Goal: Information Seeking & Learning: Learn about a topic

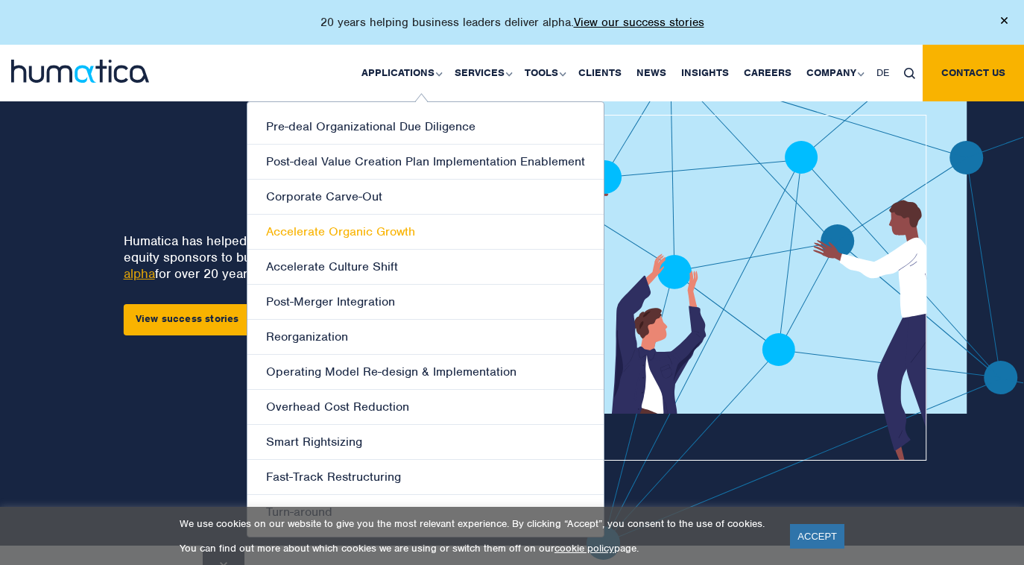
scroll to position [45, 0]
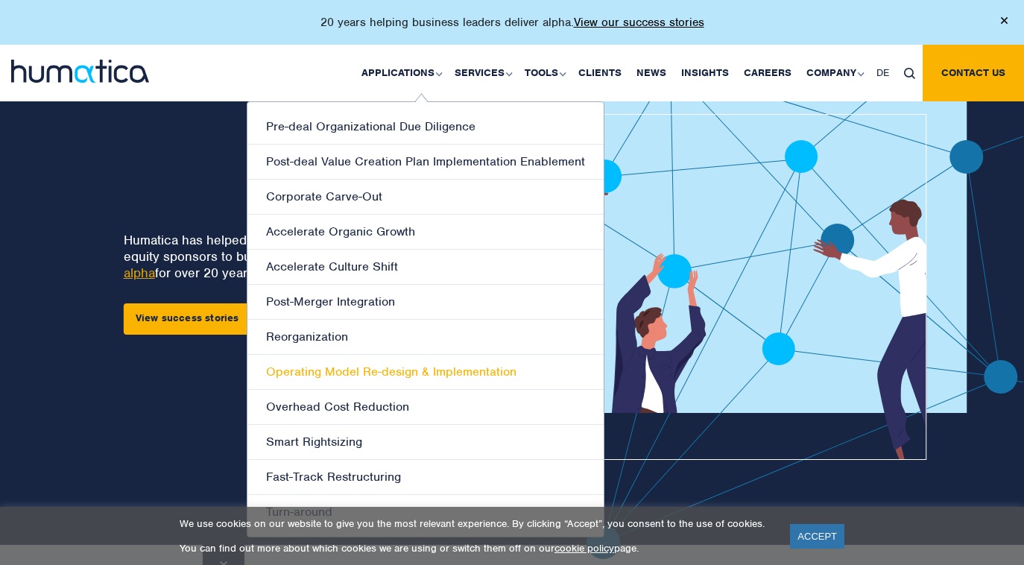
click at [391, 368] on link "Operating Model Re-design & Implementation" at bounding box center [426, 372] width 356 height 35
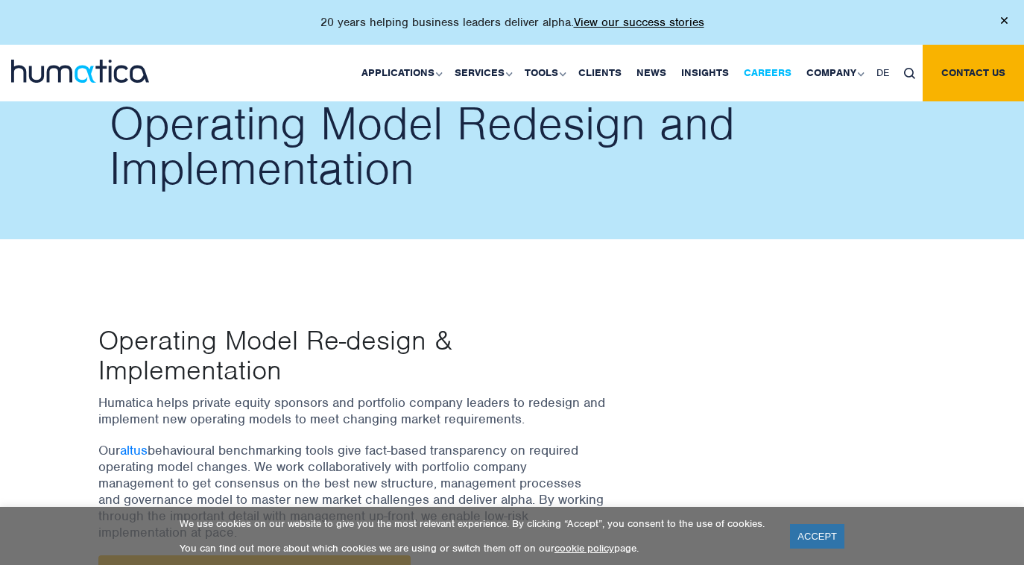
click at [766, 66] on link "Careers" at bounding box center [768, 73] width 63 height 57
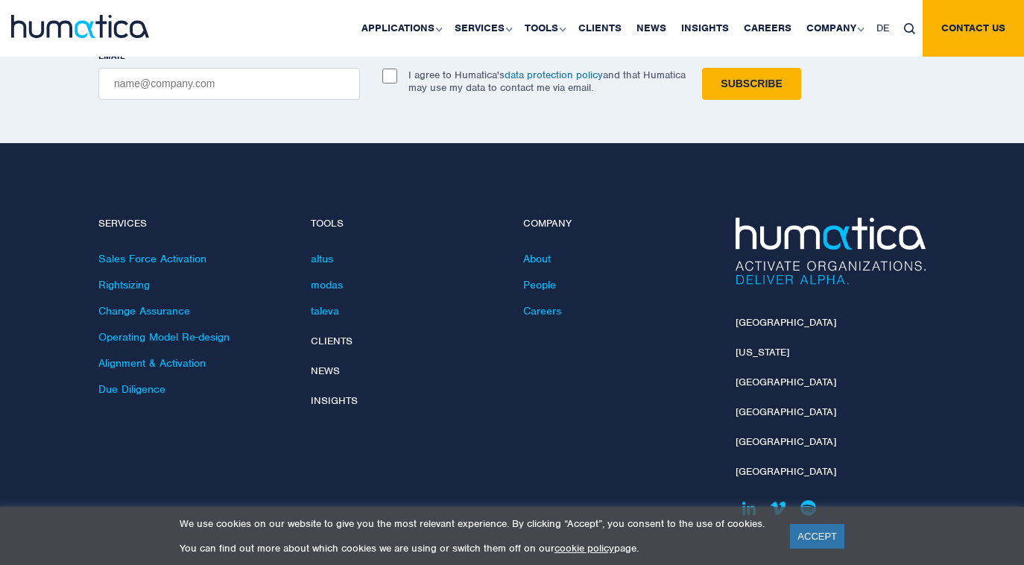
scroll to position [5355, 0]
